Goal: Information Seeking & Learning: Learn about a topic

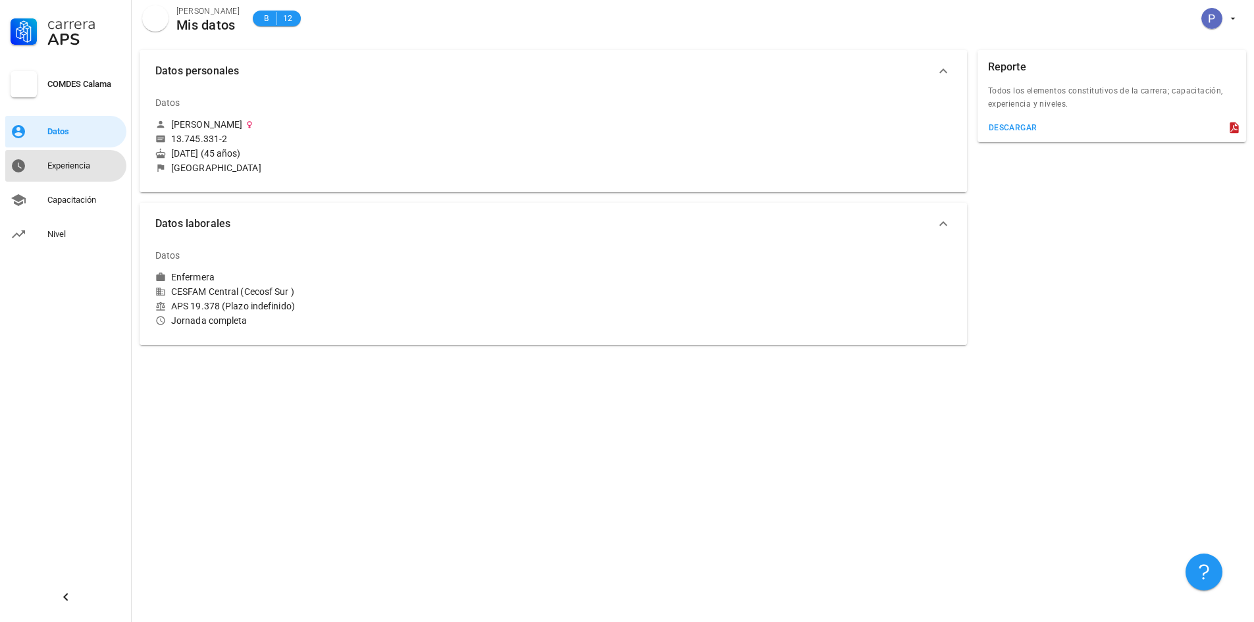
click at [71, 166] on div "Experiencia" at bounding box center [84, 166] width 74 height 11
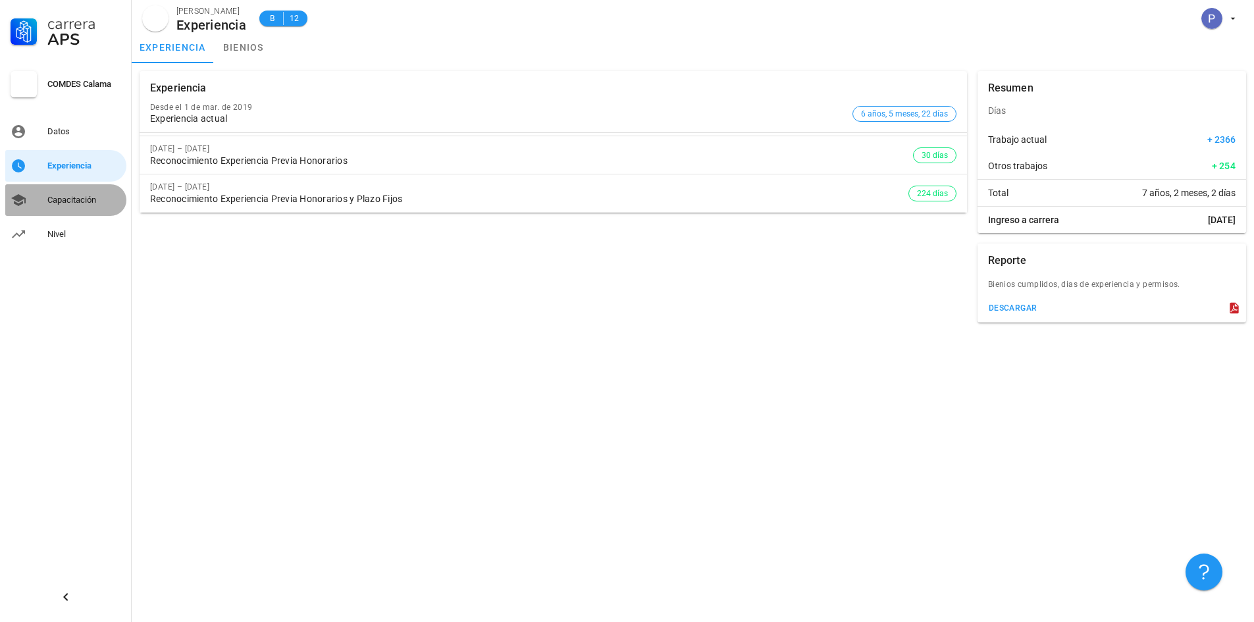
click at [80, 203] on div "Capacitación" at bounding box center [84, 200] width 74 height 11
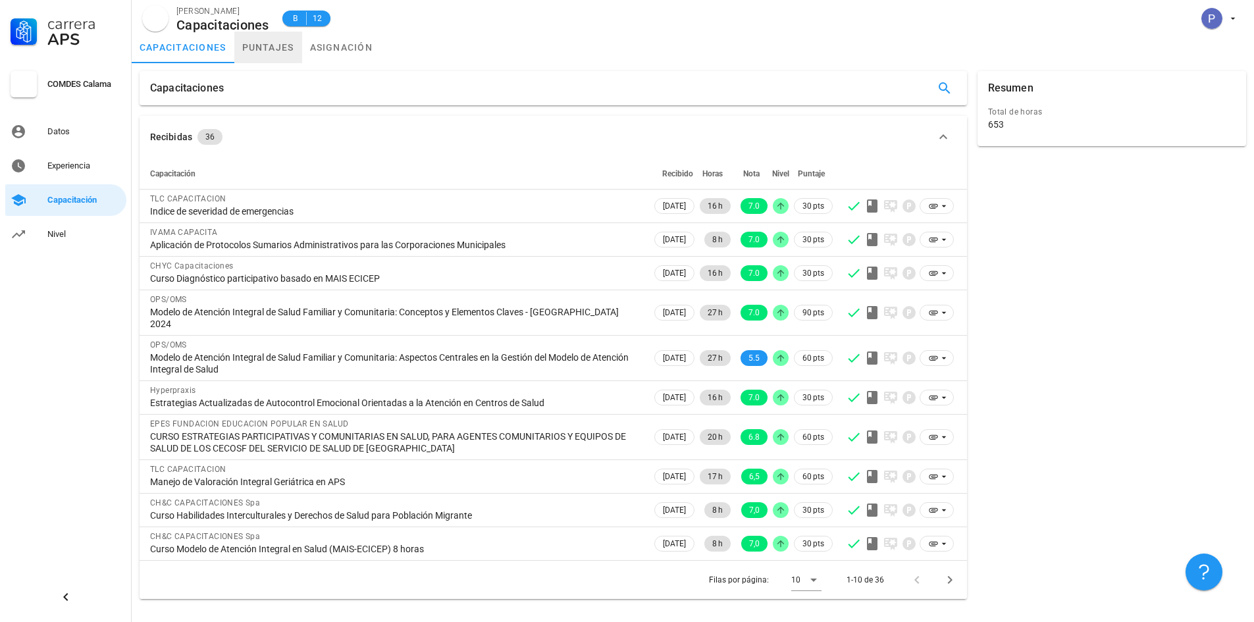
click at [269, 43] on link "puntajes" at bounding box center [268, 48] width 68 height 32
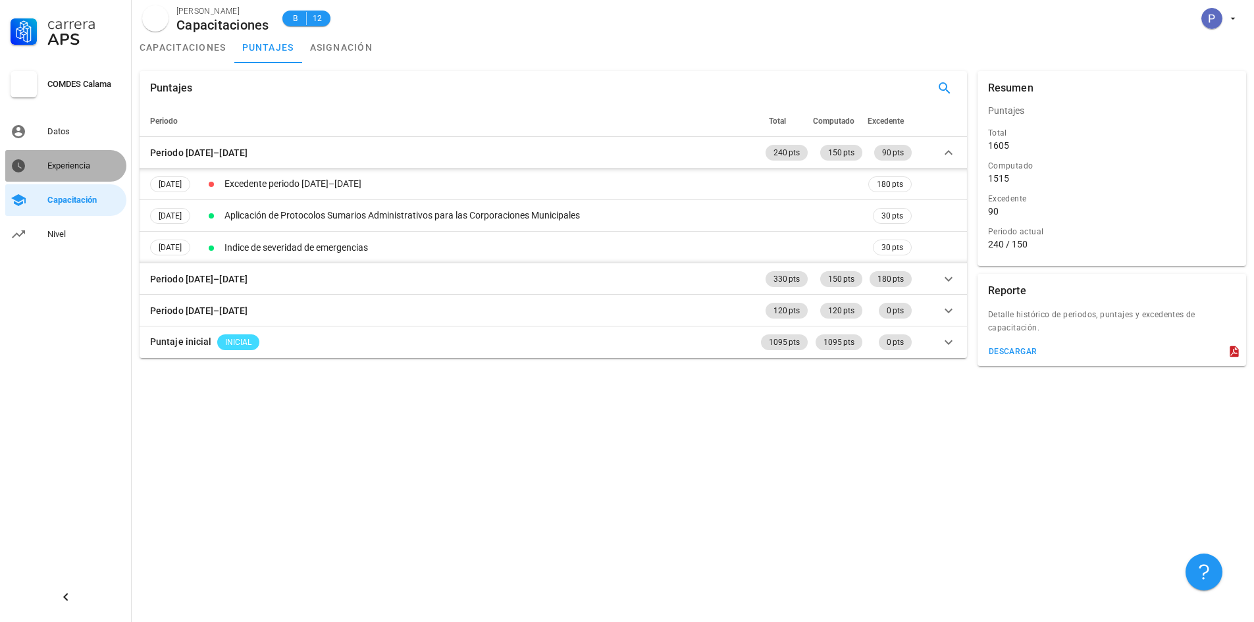
click at [45, 164] on link "Experiencia" at bounding box center [65, 166] width 121 height 32
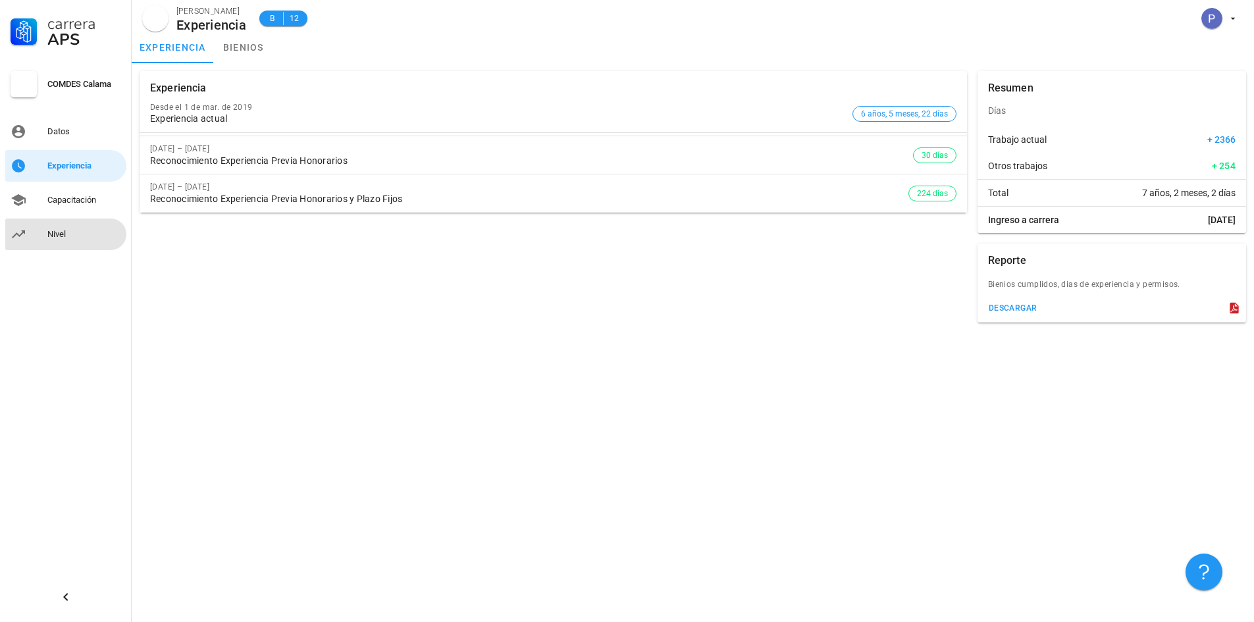
click at [72, 234] on div "Nivel" at bounding box center [84, 234] width 74 height 11
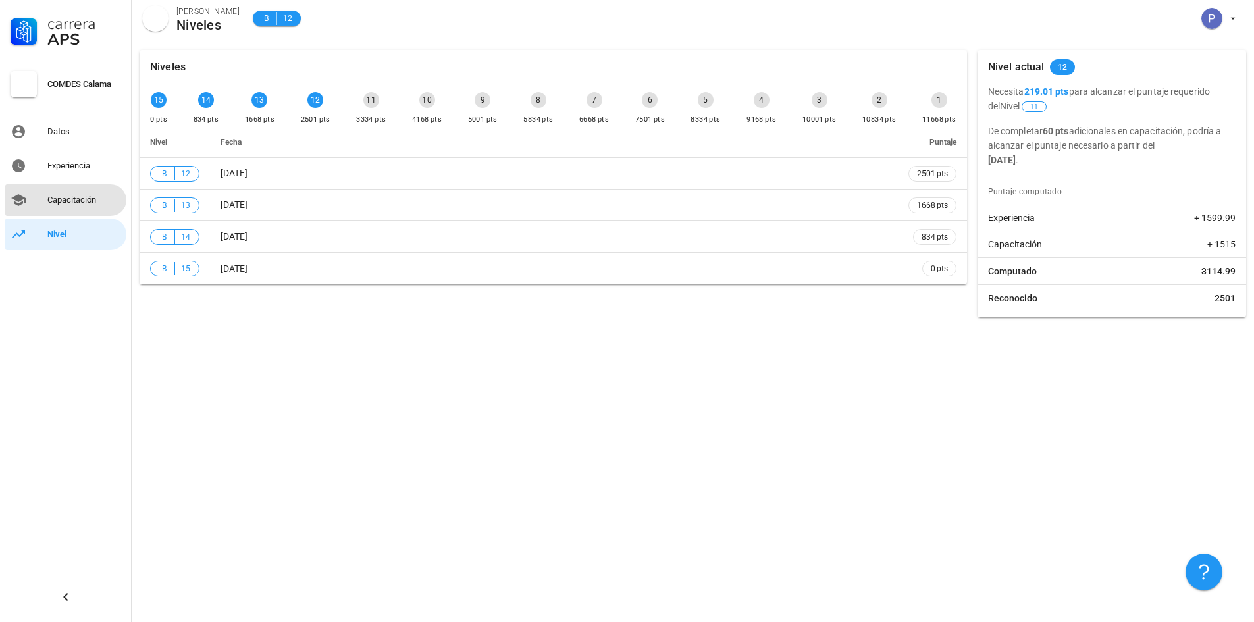
click at [103, 198] on div "Capacitación" at bounding box center [84, 200] width 74 height 11
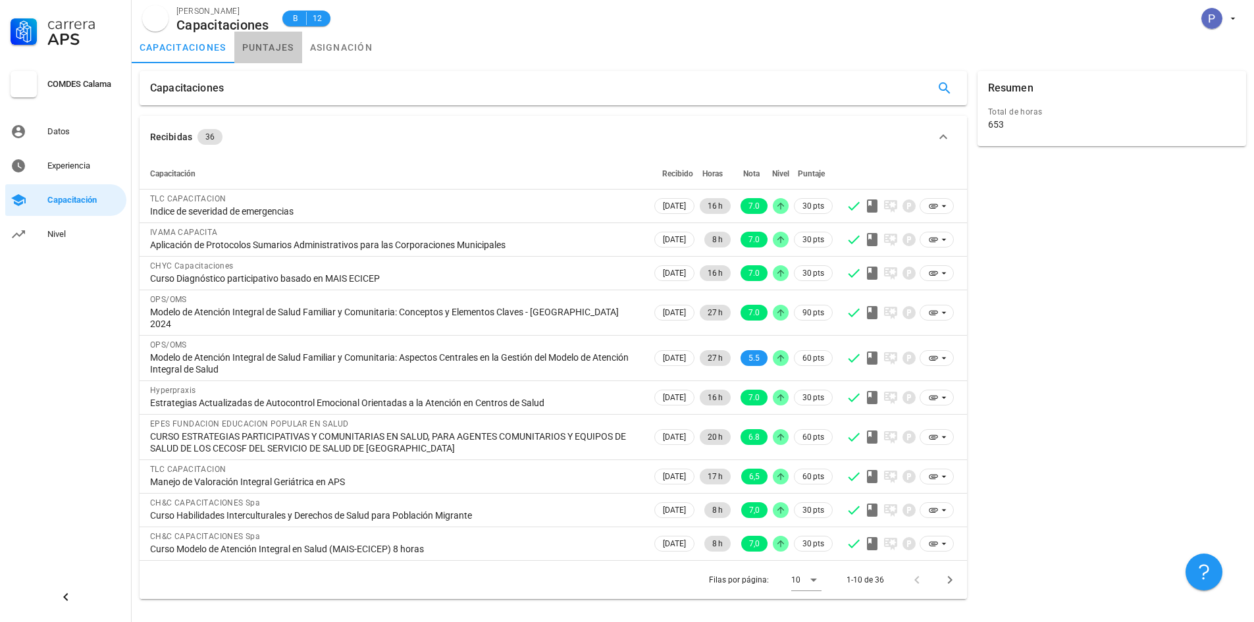
click at [271, 53] on link "puntajes" at bounding box center [268, 48] width 68 height 32
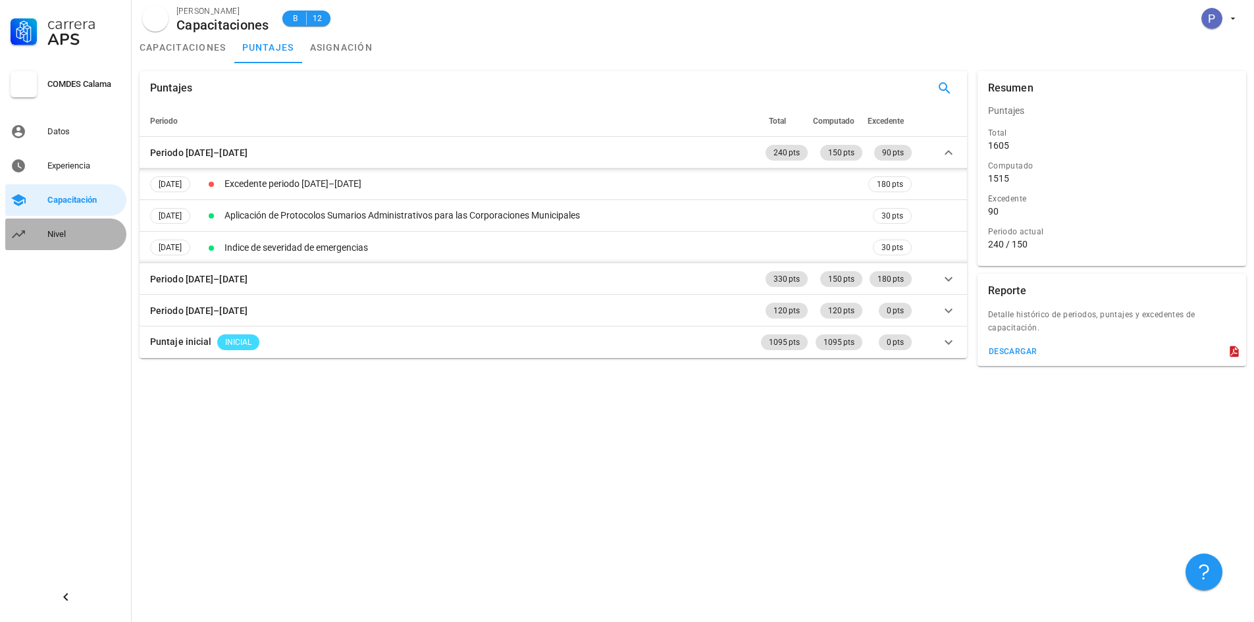
click at [109, 234] on div "Nivel" at bounding box center [84, 234] width 74 height 11
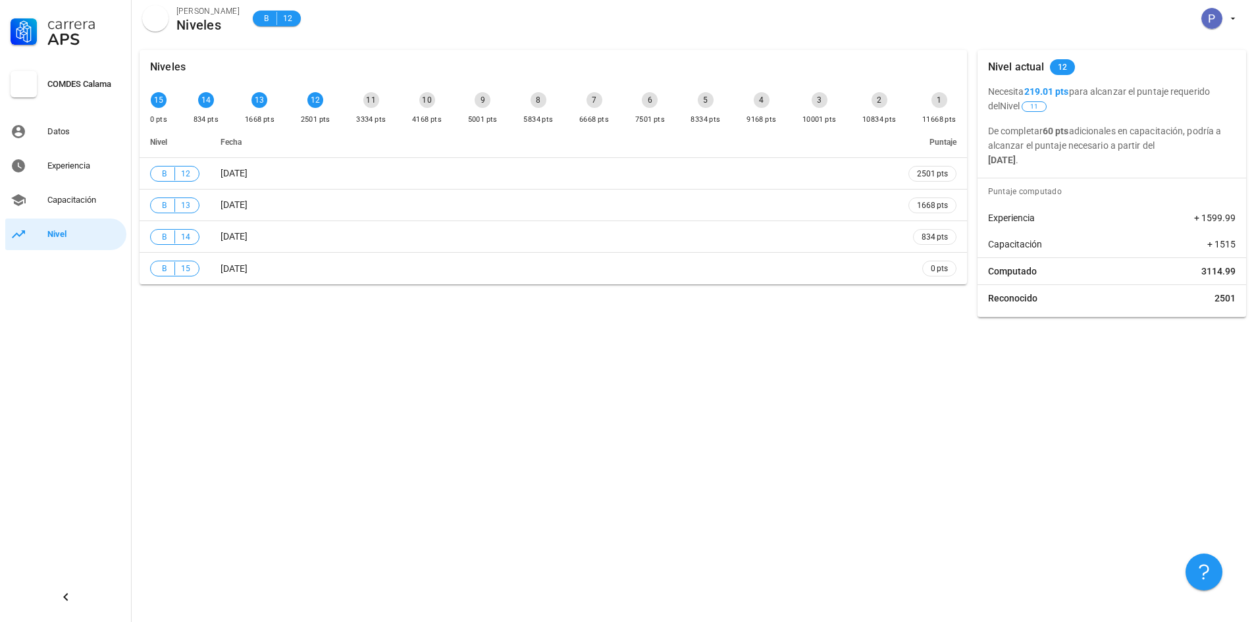
drag, startPoint x: 1025, startPoint y: 90, endPoint x: 1063, endPoint y: 91, distance: 38.2
click at [1063, 91] on p "Necesita 219.01 pts para alcanzar el puntaje requerido del Nivel 11" at bounding box center [1112, 98] width 248 height 29
click at [43, 133] on link "Datos" at bounding box center [65, 132] width 121 height 32
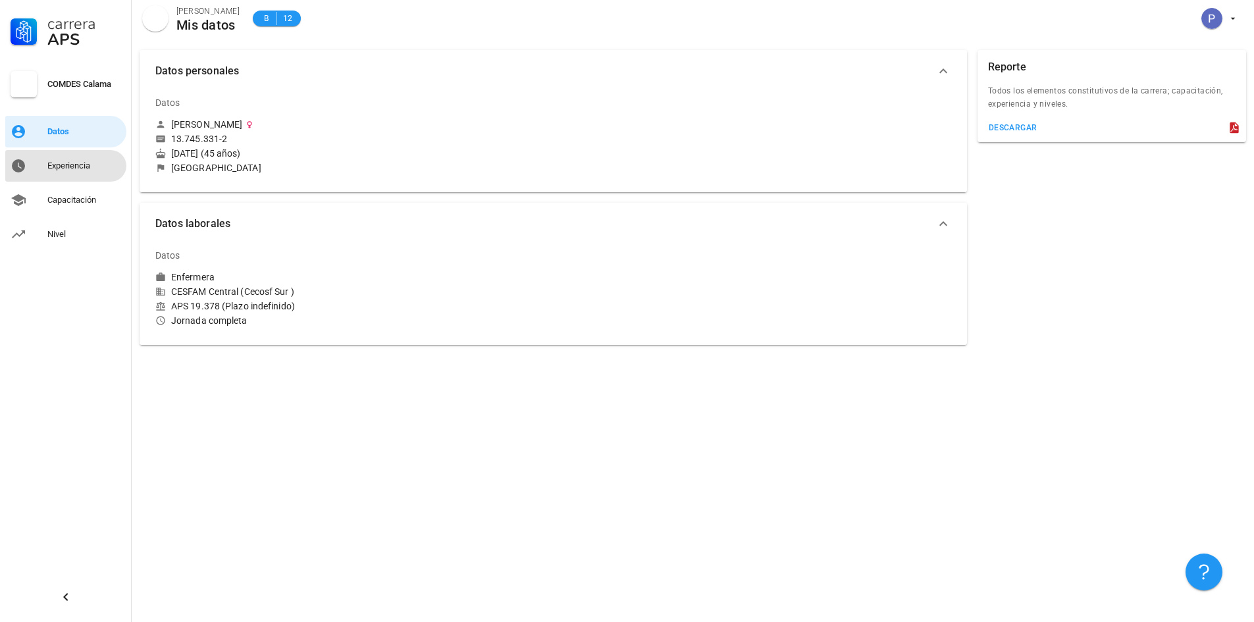
click at [96, 162] on div "Experiencia" at bounding box center [84, 166] width 74 height 11
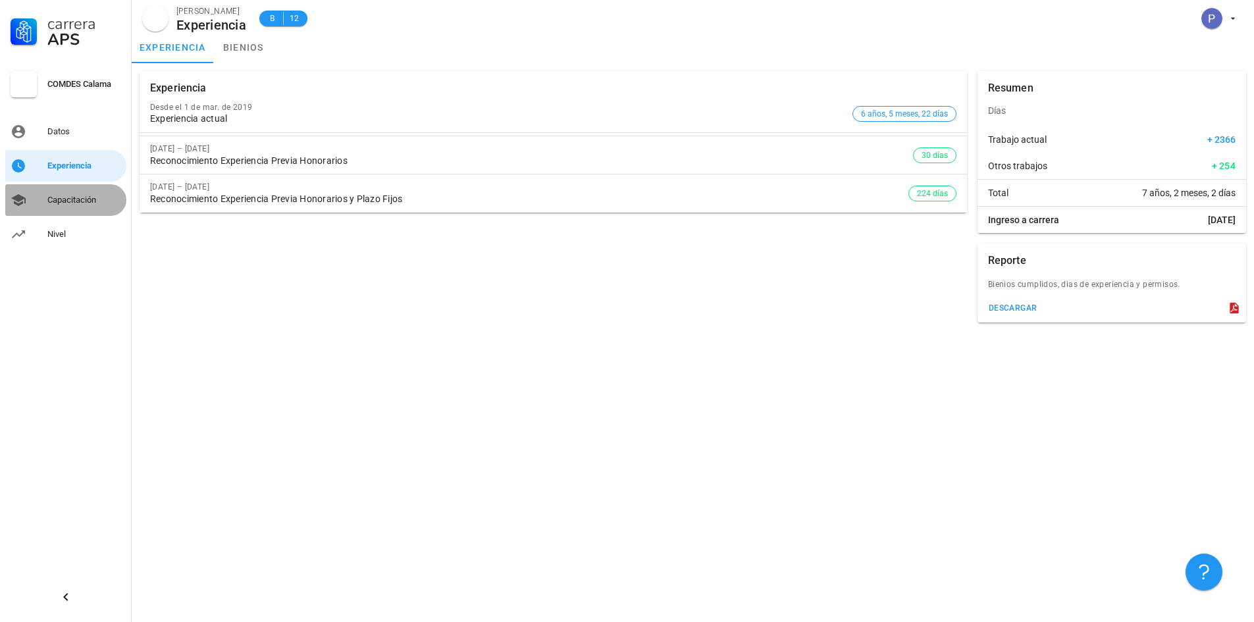
click at [80, 192] on div "Capacitación" at bounding box center [84, 200] width 74 height 21
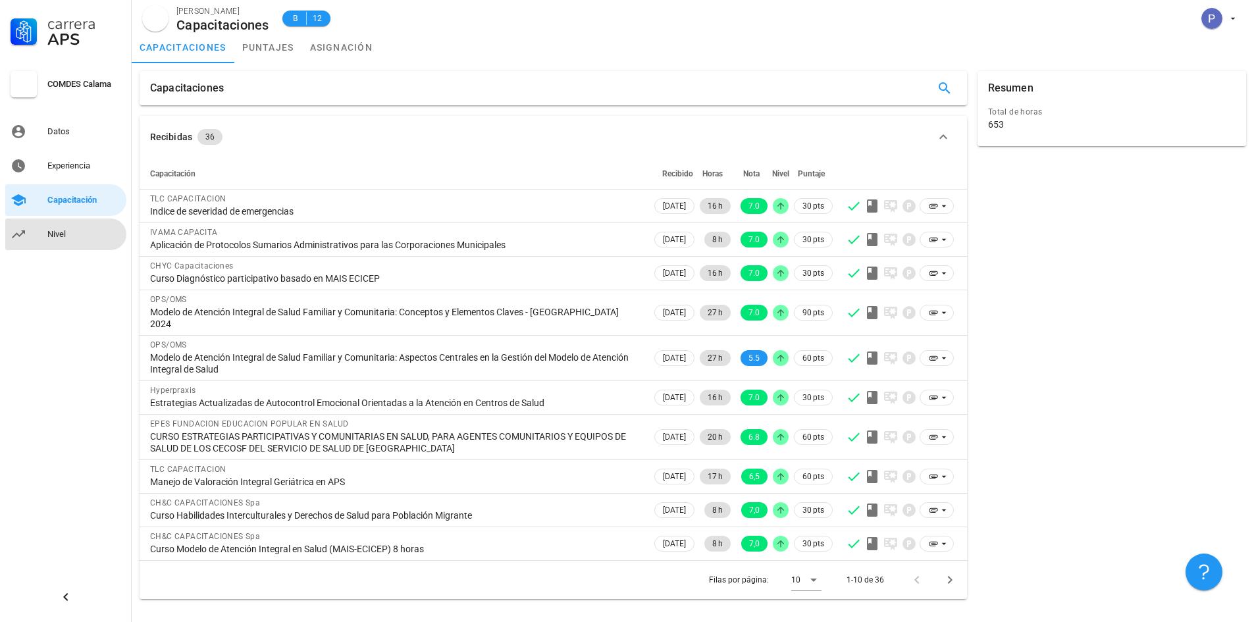
click at [38, 232] on link "Nivel" at bounding box center [65, 235] width 121 height 32
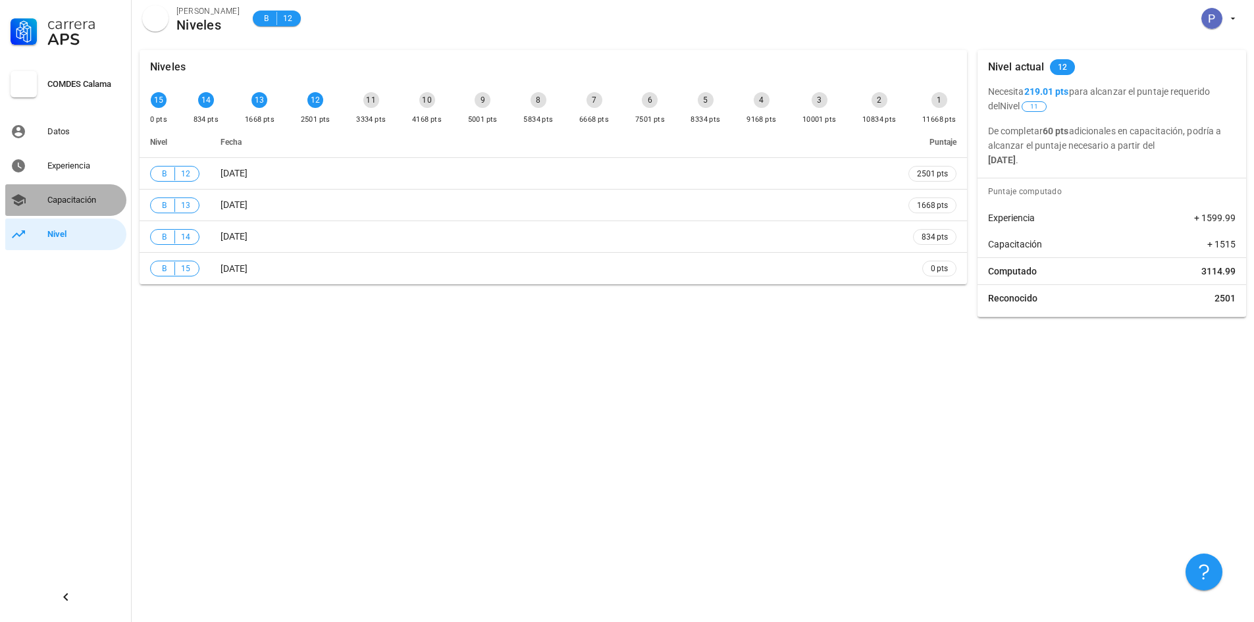
click at [70, 198] on div "Capacitación" at bounding box center [84, 200] width 74 height 11
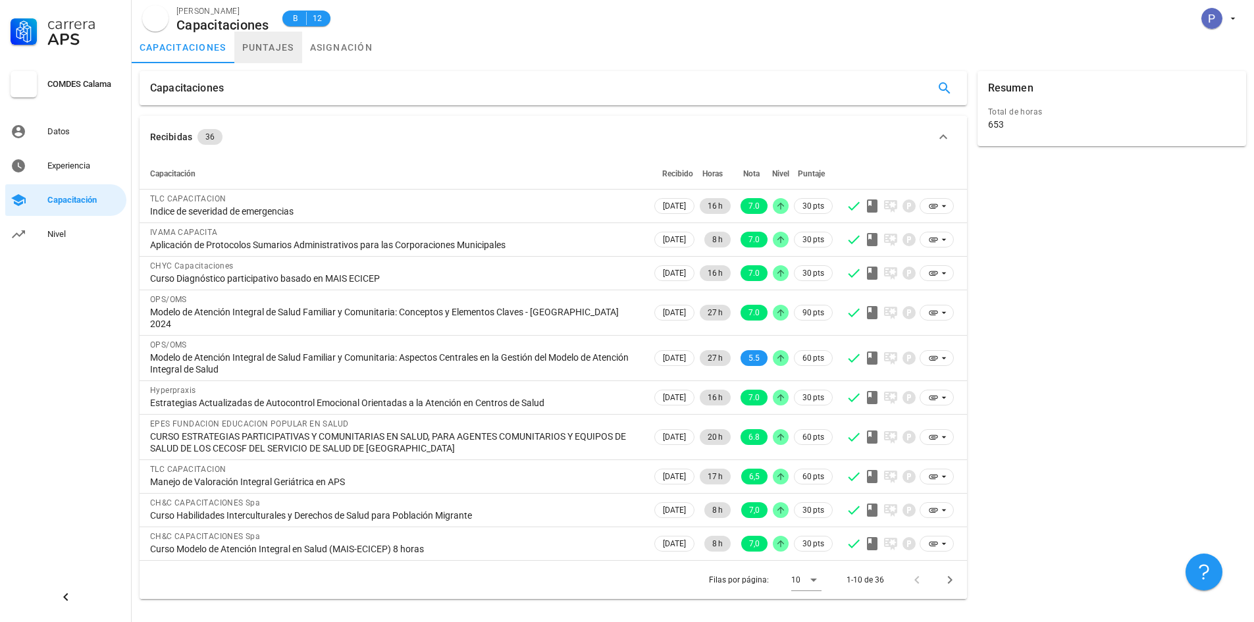
click at [275, 44] on link "puntajes" at bounding box center [268, 48] width 68 height 32
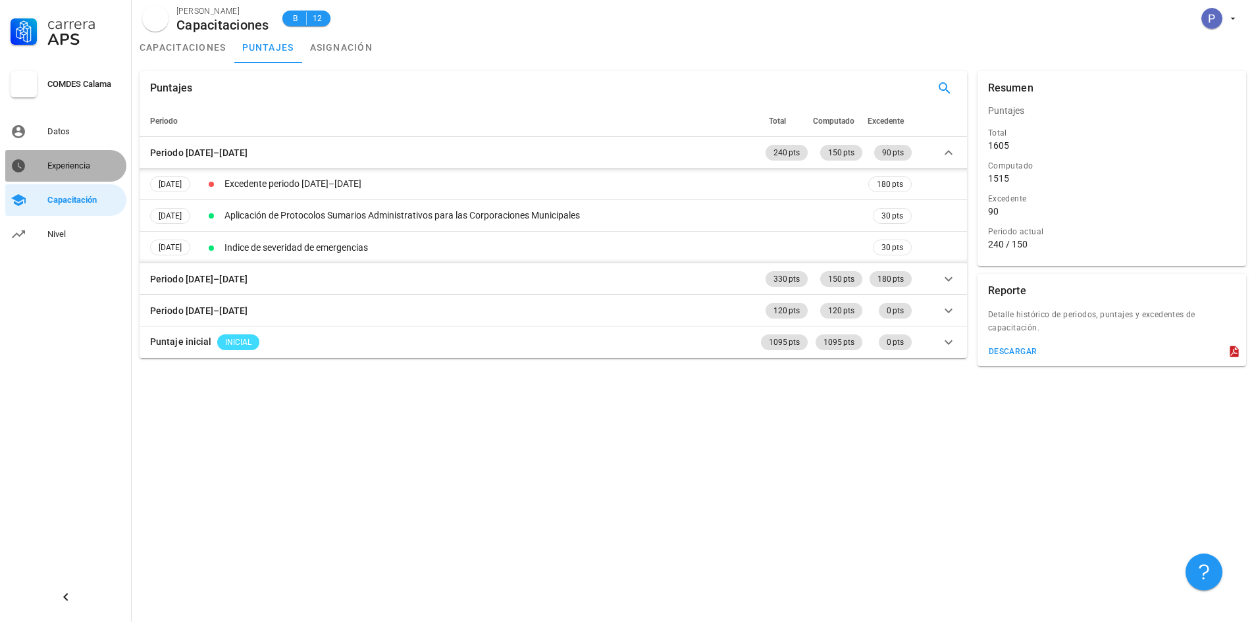
click at [72, 167] on div "Experiencia" at bounding box center [84, 166] width 74 height 11
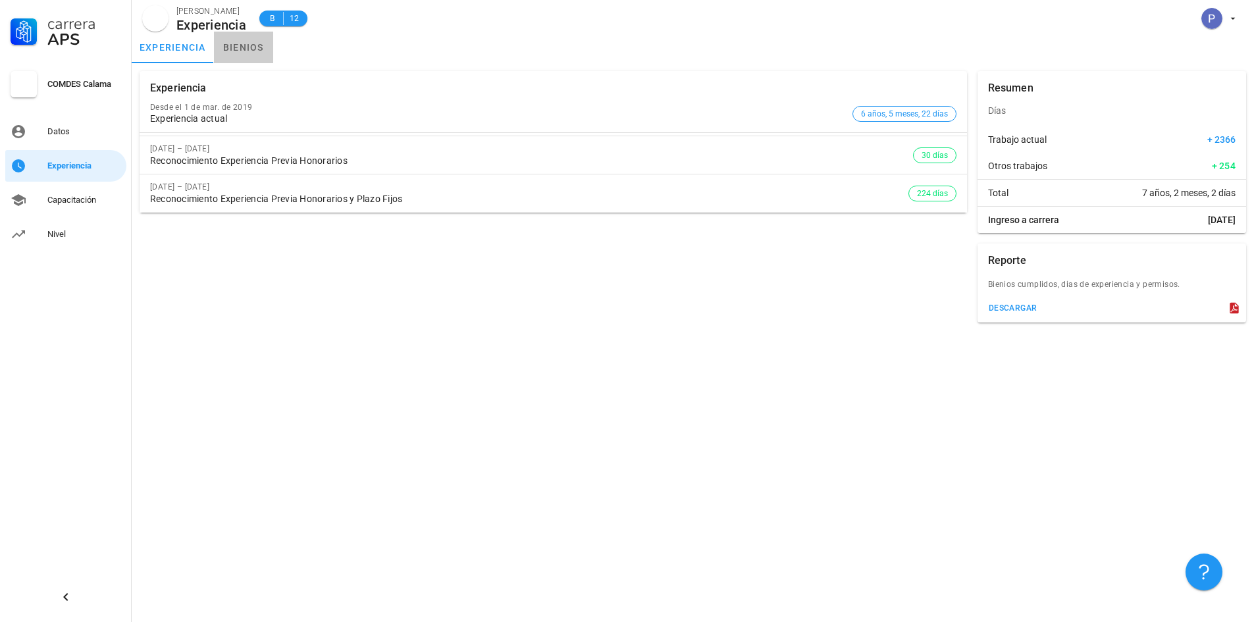
click at [245, 46] on link "bienios" at bounding box center [243, 48] width 59 height 32
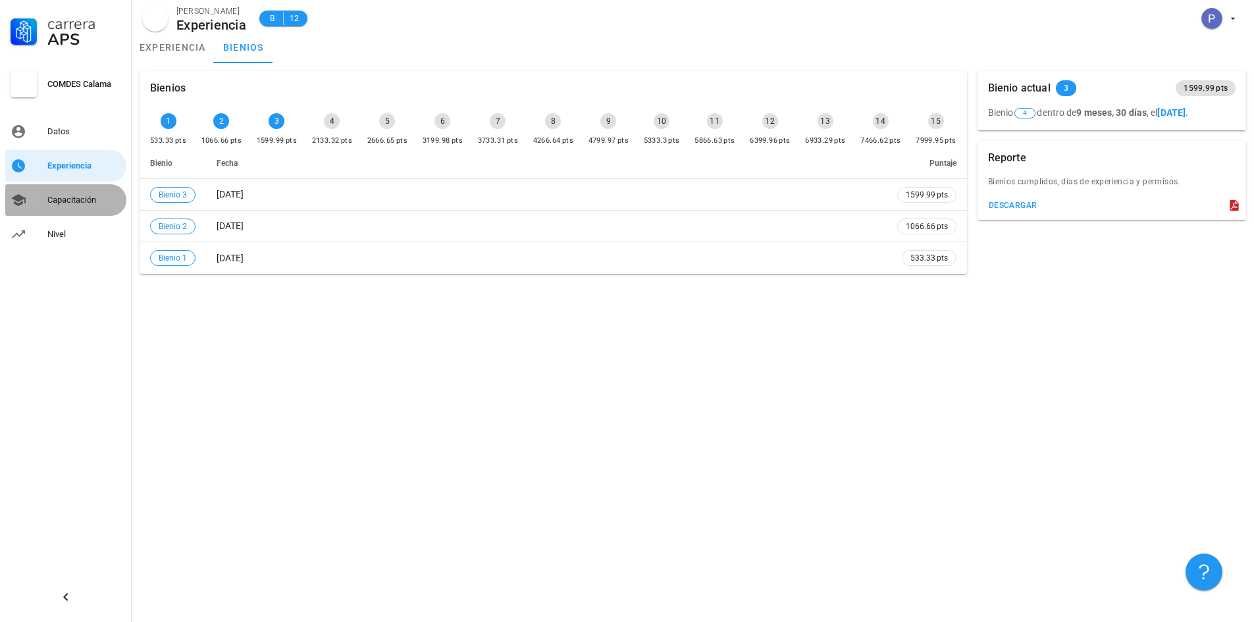
click at [65, 197] on div "Capacitación" at bounding box center [84, 200] width 74 height 11
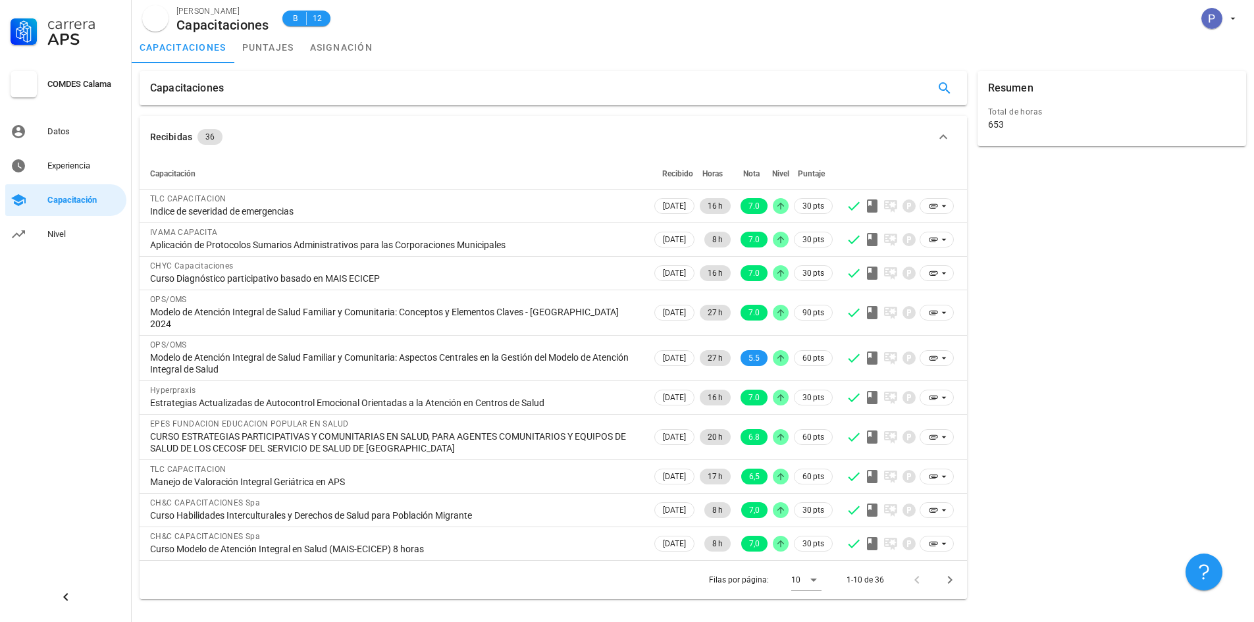
click at [919, 572] on div at bounding box center [919, 580] width 28 height 24
click at [814, 573] on icon at bounding box center [814, 580] width 16 height 16
click at [812, 591] on div "Todos" at bounding box center [817, 593] width 29 height 13
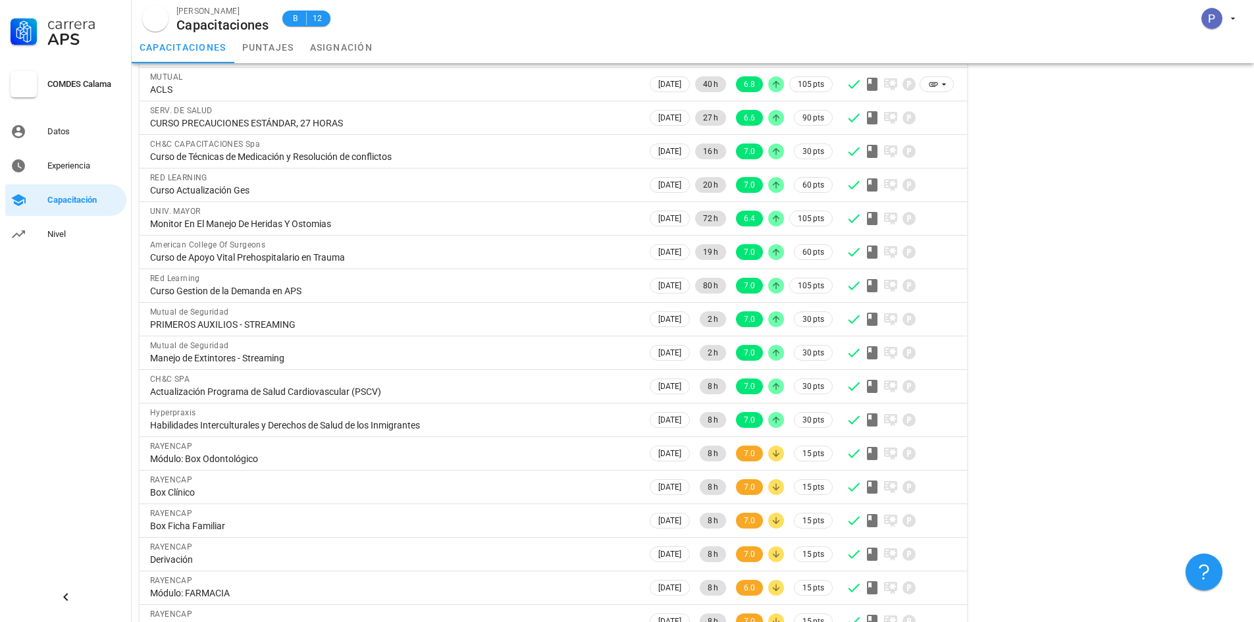
scroll to position [846, 0]
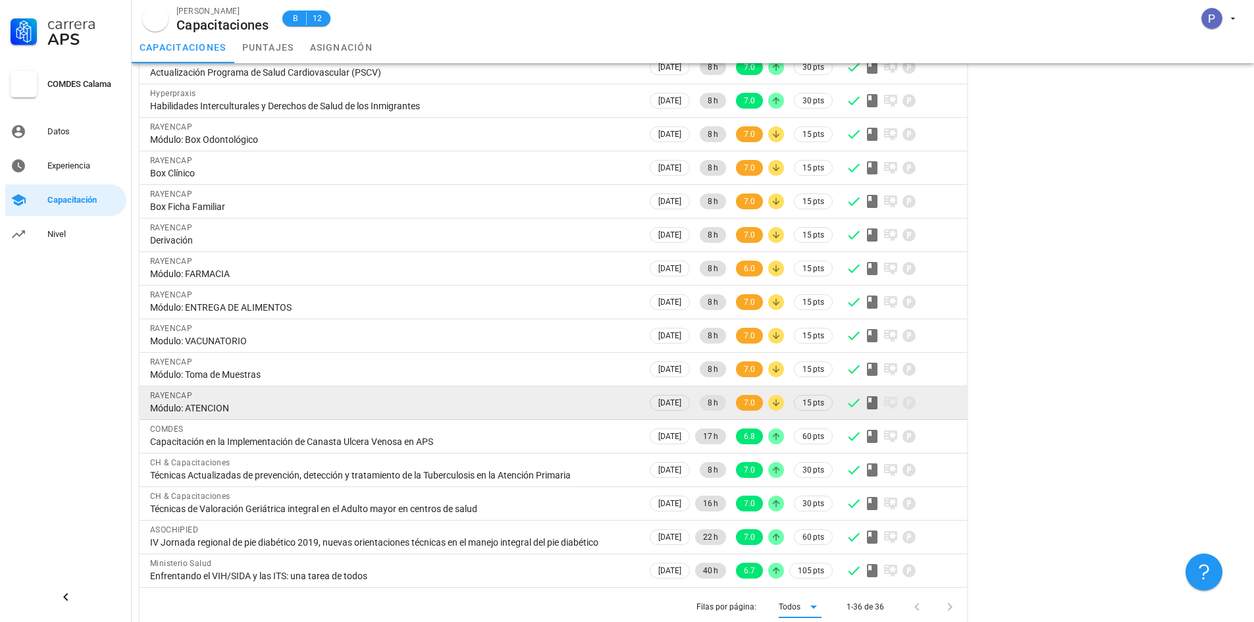
click at [222, 402] on div "Módulo: ATENCION" at bounding box center [393, 408] width 487 height 12
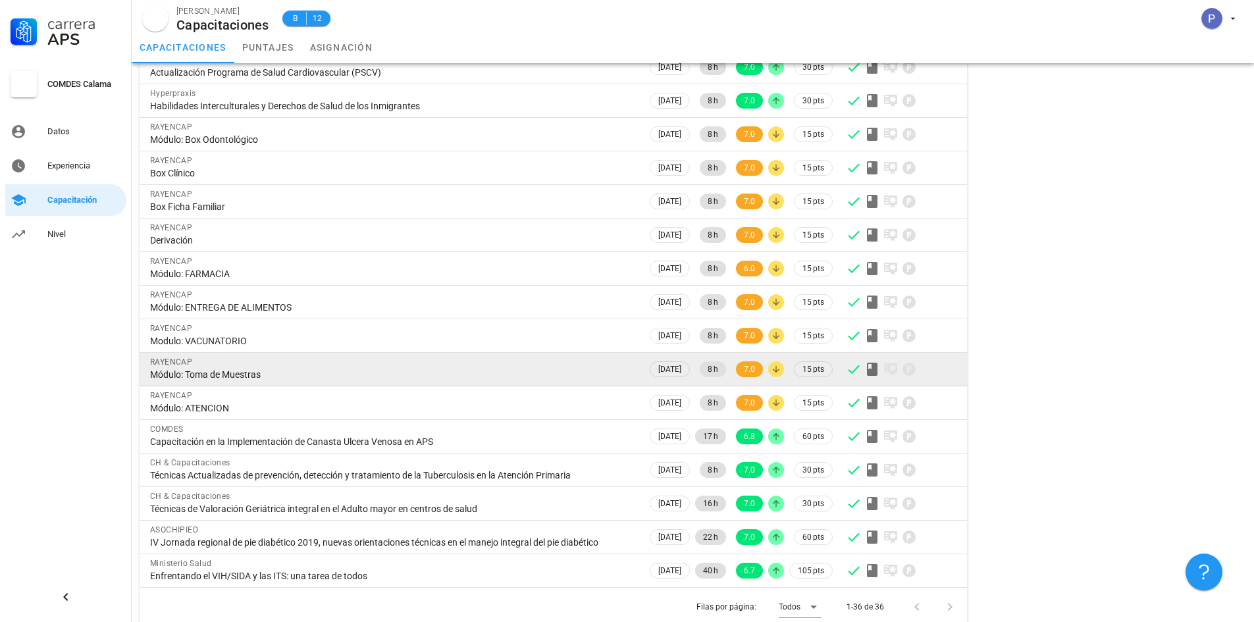
click at [234, 369] on div "Módulo: Toma de Muestras" at bounding box center [393, 375] width 487 height 12
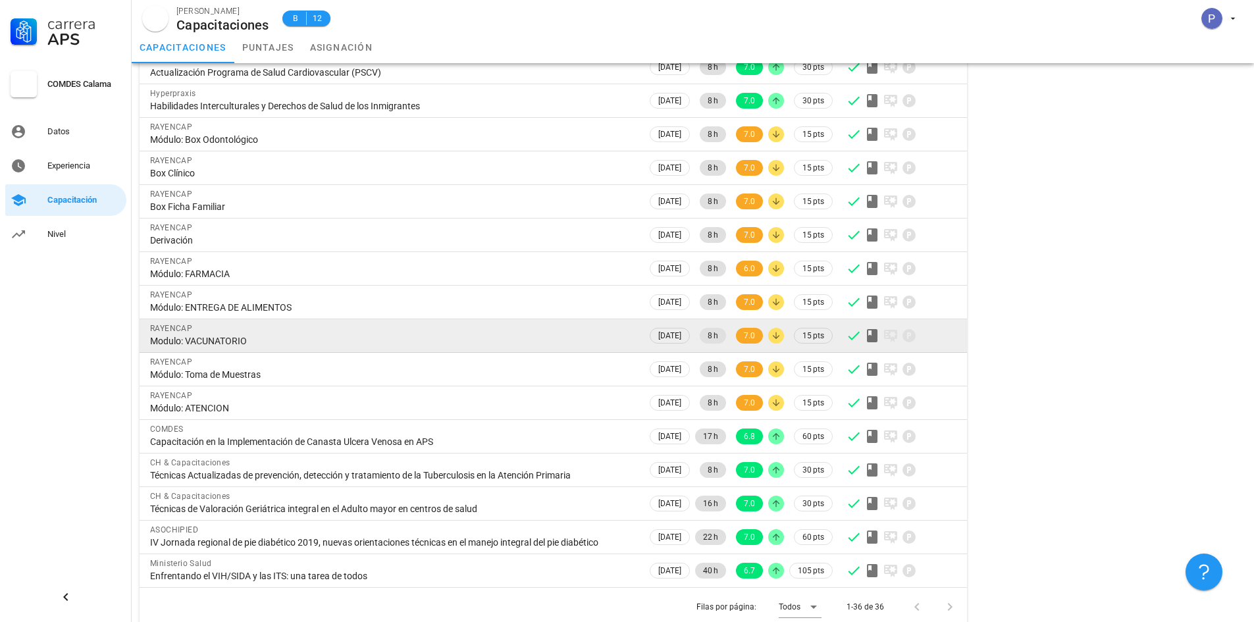
click at [227, 335] on div "Modulo: VACUNATORIO" at bounding box center [393, 341] width 487 height 12
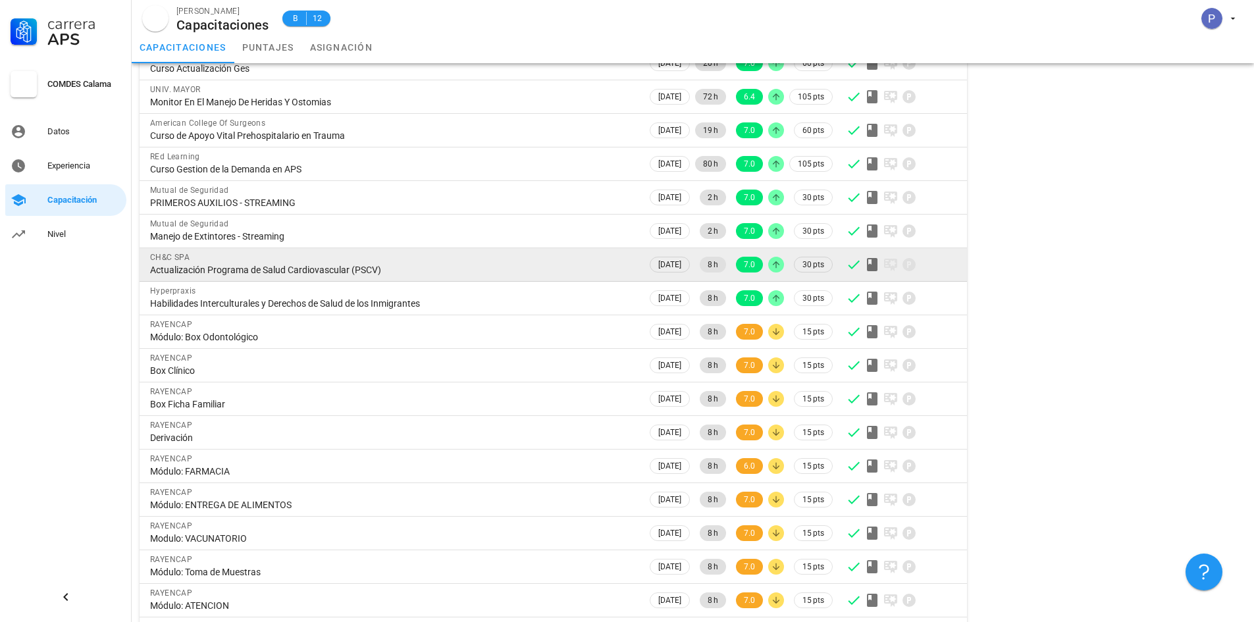
scroll to position [583, 0]
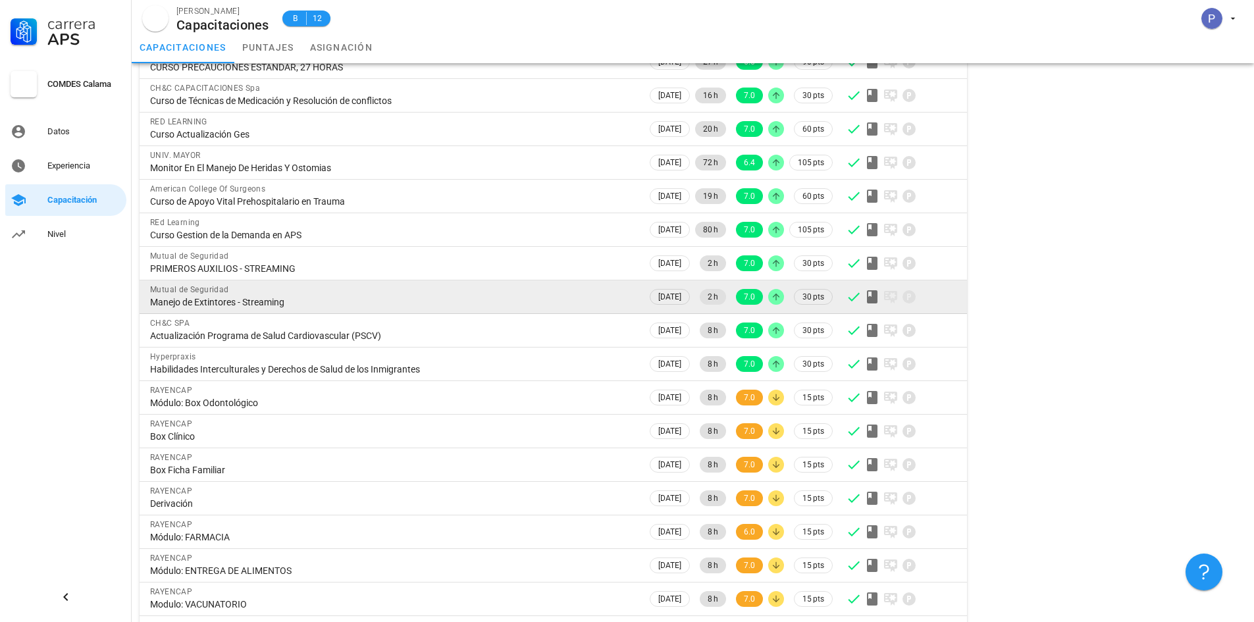
click at [245, 283] on div "Mutual de Seguridad" at bounding box center [393, 289] width 487 height 13
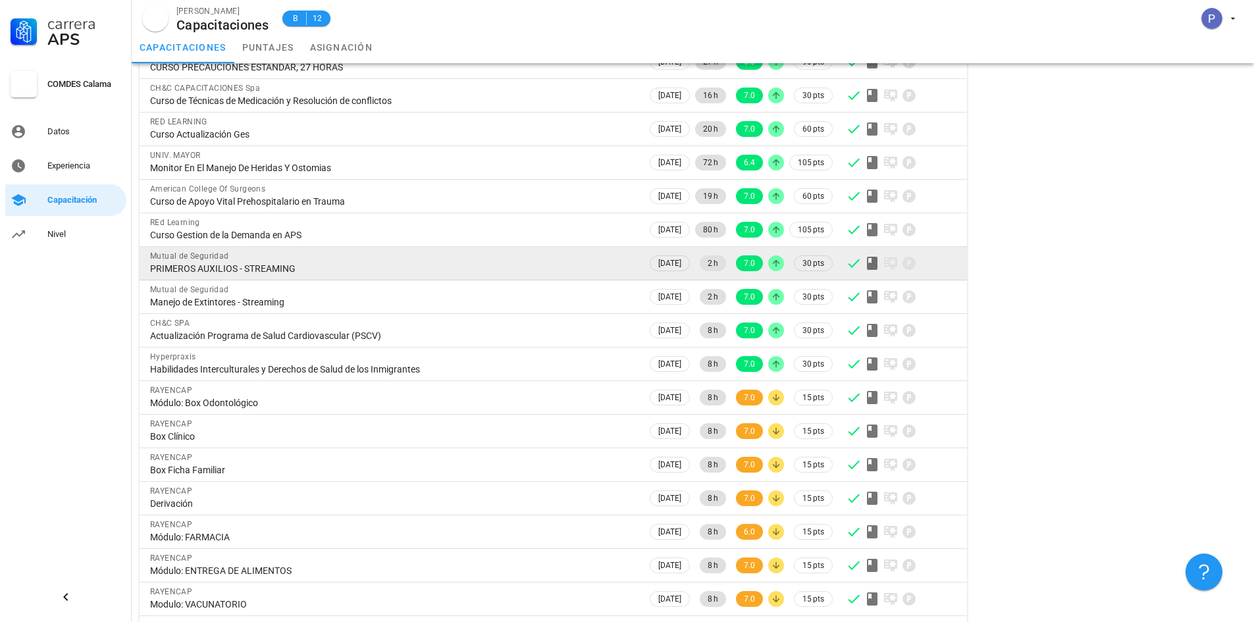
click at [263, 263] on div "PRIMEROS AUXILIOS - STREAMING" at bounding box center [393, 269] width 487 height 12
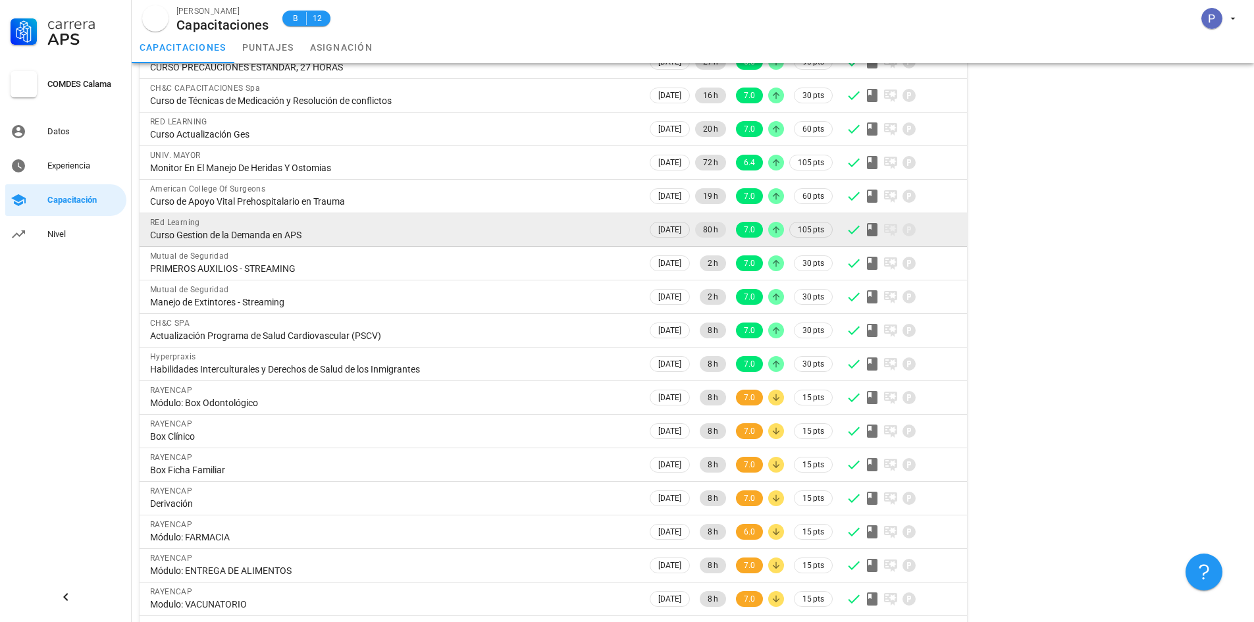
scroll to position [517, 0]
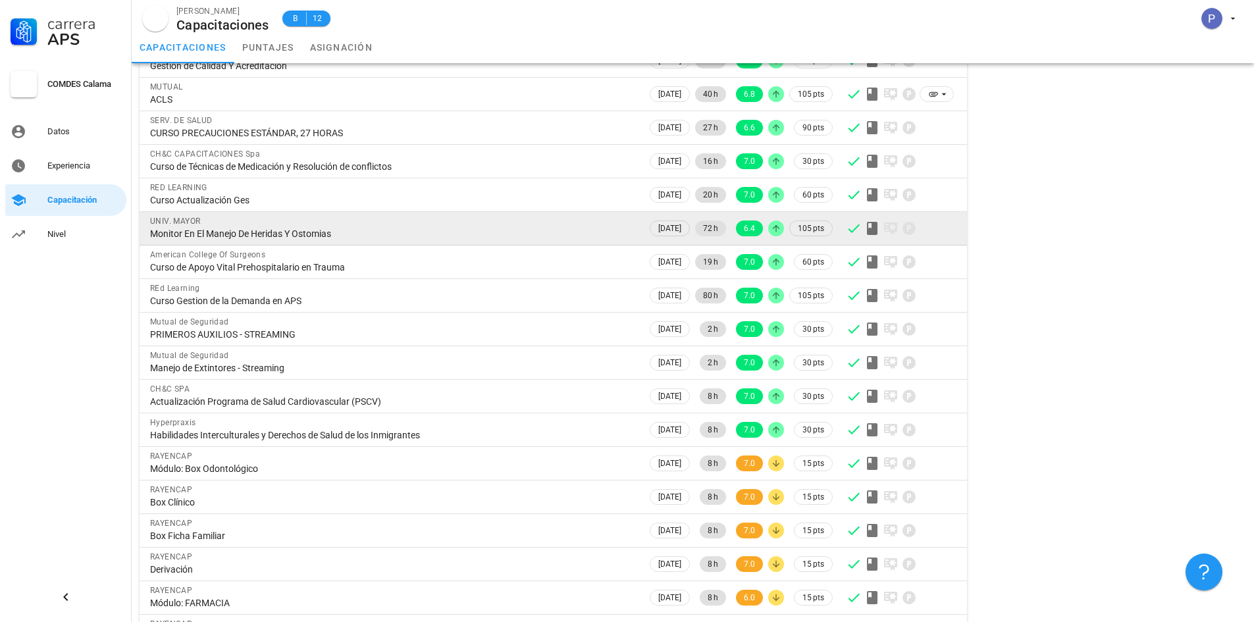
click at [284, 228] on div "Monitor En El Manejo De Heridas Y Ostomias" at bounding box center [393, 234] width 487 height 12
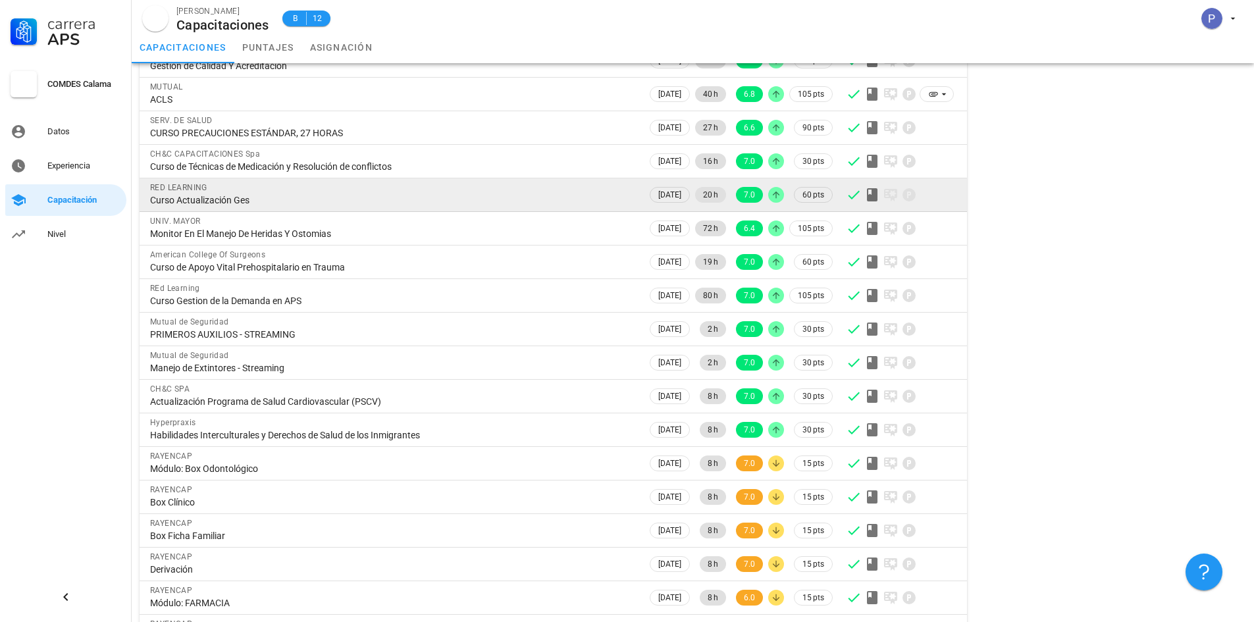
click at [315, 194] on div "Curso Actualización Ges" at bounding box center [393, 200] width 487 height 12
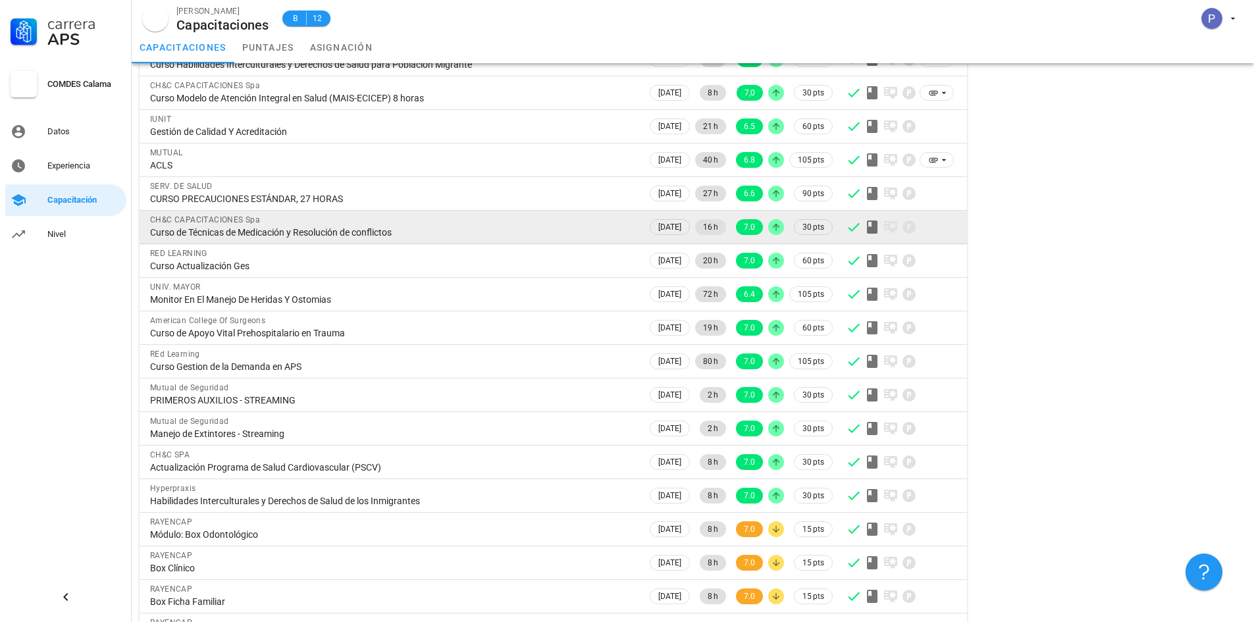
click at [276, 226] on div "Curso de Técnicas de Medicación y Resolución de conflictos" at bounding box center [393, 232] width 487 height 12
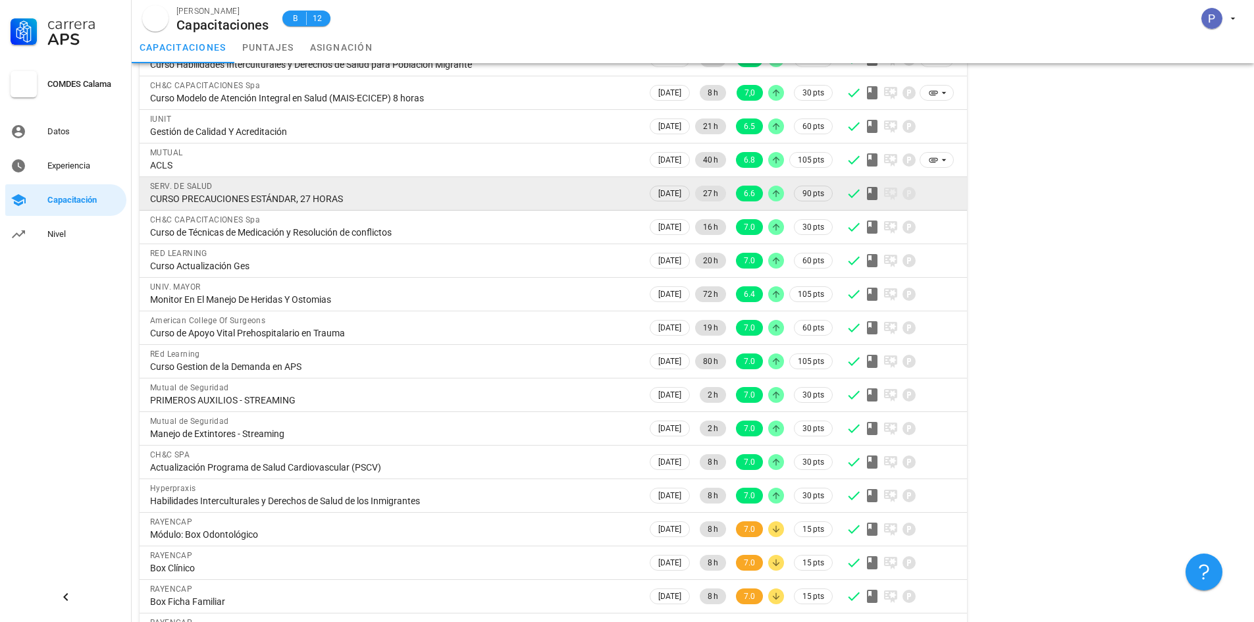
click at [261, 193] on div "CURSO PRECAUCIONES ESTÁNDAR, 27 HORAS" at bounding box center [393, 199] width 487 height 12
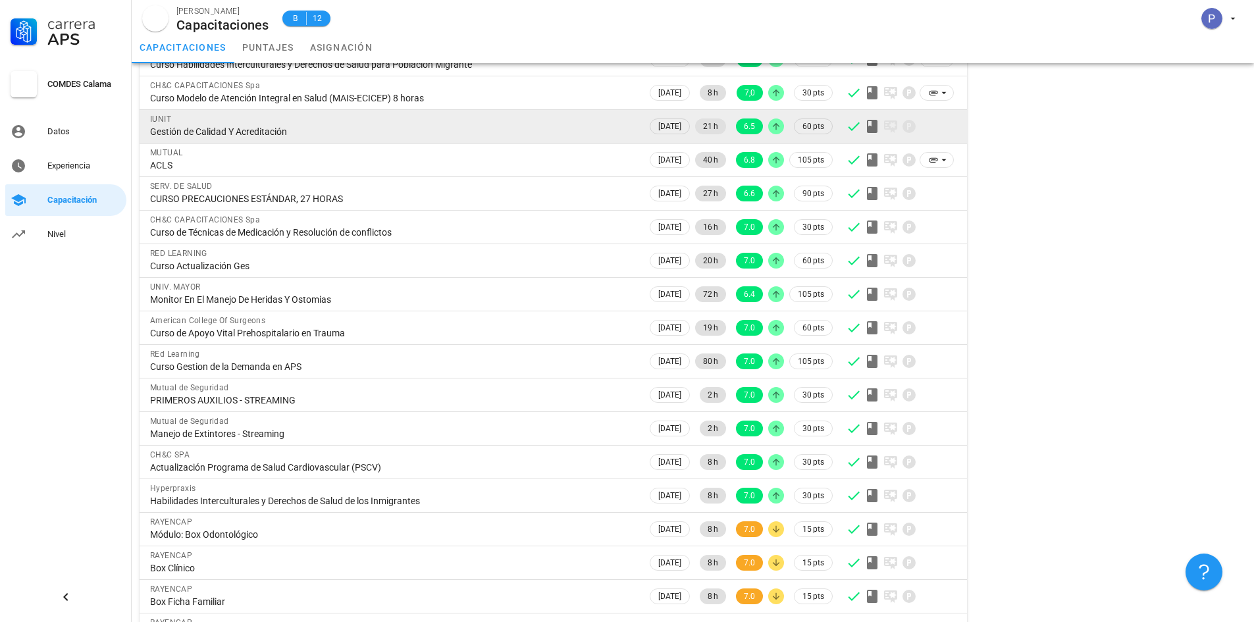
scroll to position [319, 0]
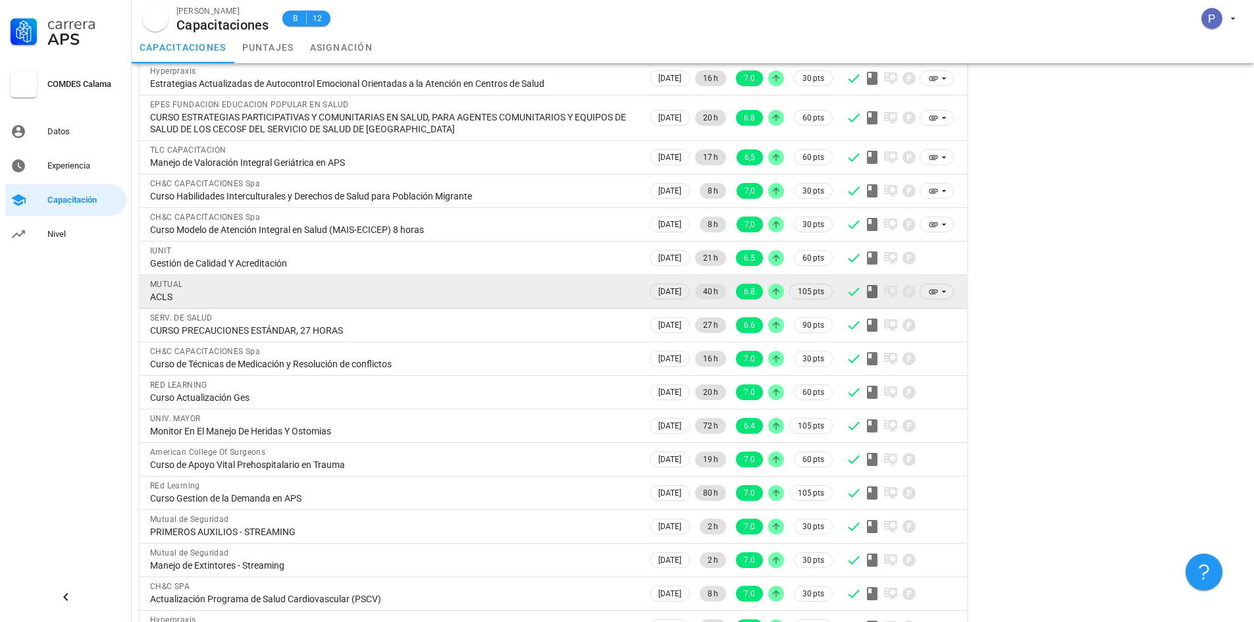
click at [193, 291] on div "ACLS" at bounding box center [393, 297] width 487 height 12
click at [872, 285] on icon at bounding box center [872, 291] width 11 height 13
click at [939, 286] on icon at bounding box center [944, 291] width 11 height 11
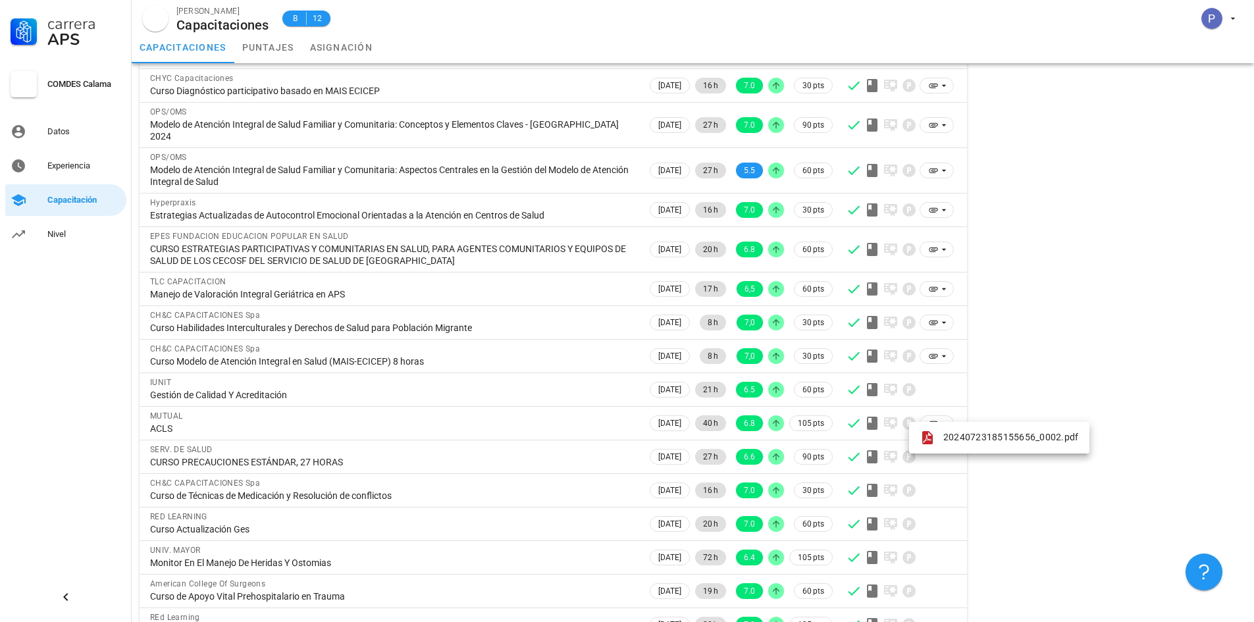
scroll to position [0, 0]
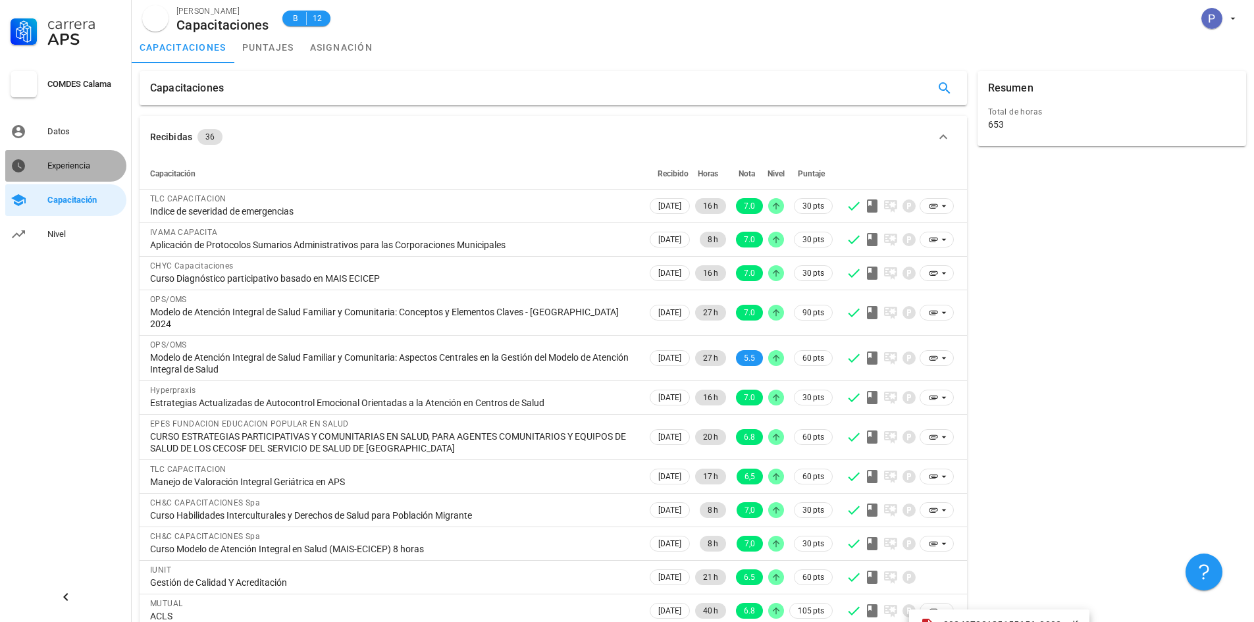
click at [69, 167] on div "Experiencia" at bounding box center [84, 166] width 74 height 11
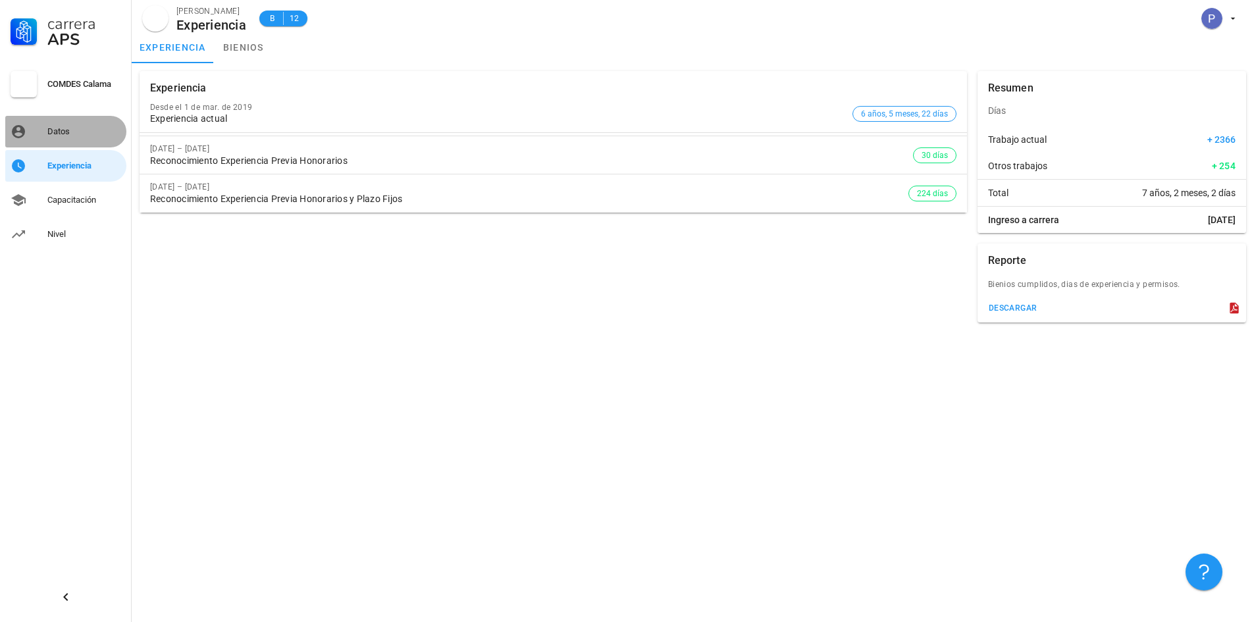
click at [65, 130] on div "Datos" at bounding box center [84, 131] width 74 height 11
